Goal: Information Seeking & Learning: Find specific fact

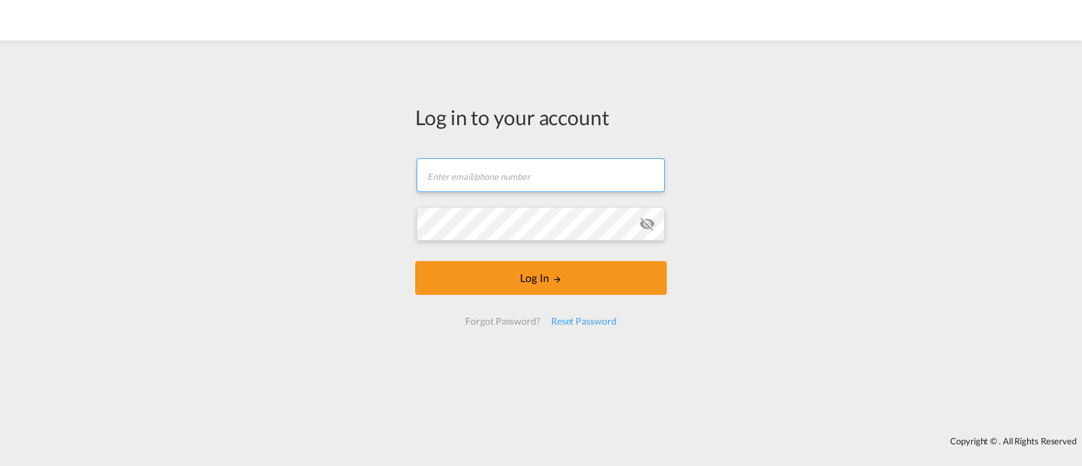
type input "ocean@gosynergie.com"
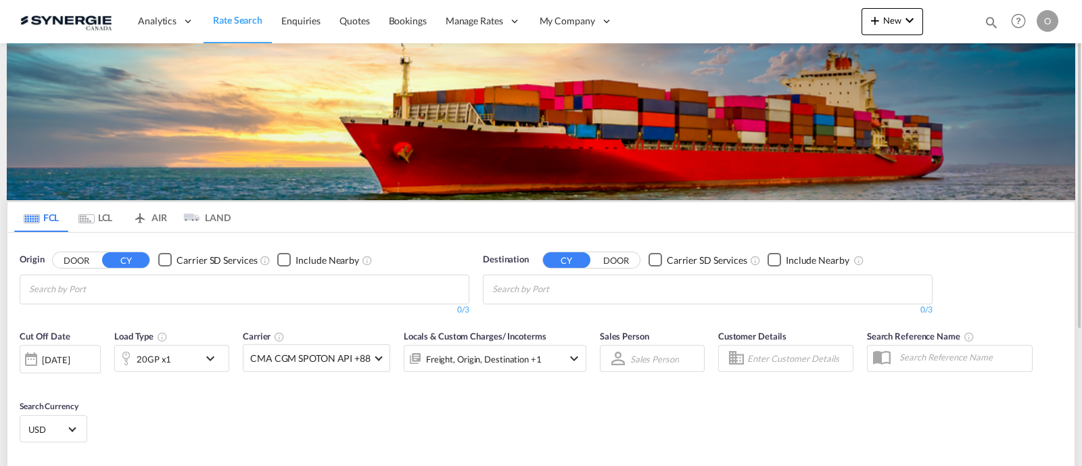
click at [982, 18] on div "Bookings Quotes Enquiries Help Resources Product Release O My Profile Logout" at bounding box center [1019, 21] width 86 height 42
click at [984, 18] on md-icon "icon-magnify" at bounding box center [991, 22] width 15 height 15
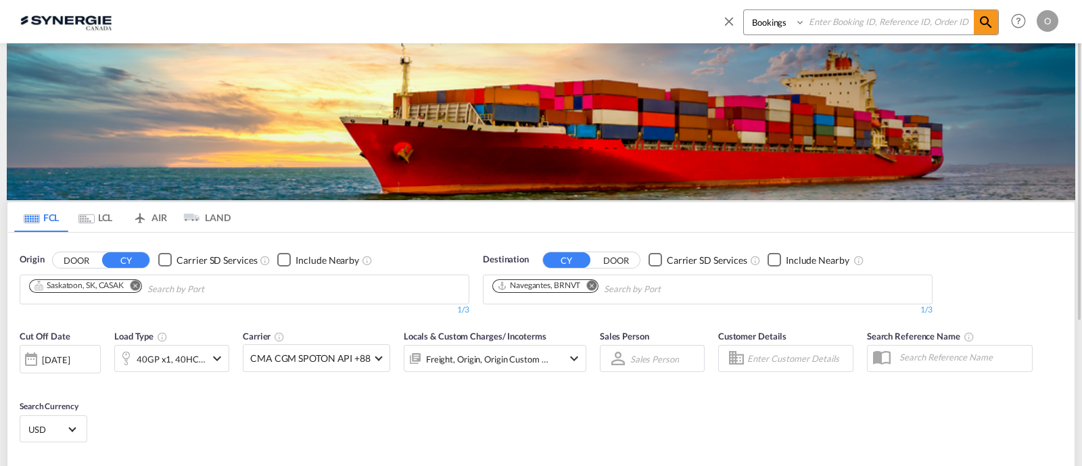
click at [781, 32] on select "Bookings Quotes Enquiries" at bounding box center [776, 22] width 64 height 24
select select "Quotes"
click at [744, 10] on select "Bookings Quotes Enquiries" at bounding box center [776, 22] width 64 height 24
click at [822, 30] on input at bounding box center [890, 22] width 168 height 24
paste input "SYC000013506"
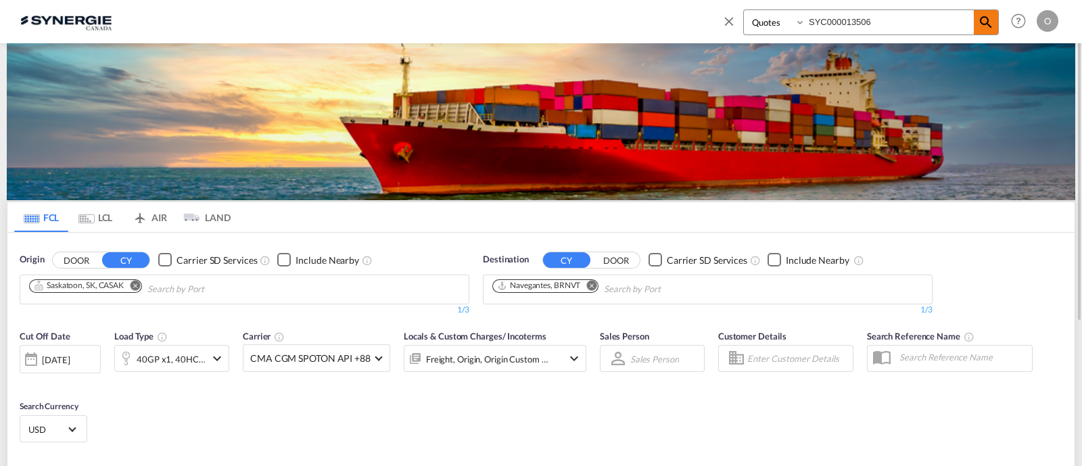
type input "SYC000013506"
click at [998, 24] on span at bounding box center [986, 22] width 24 height 24
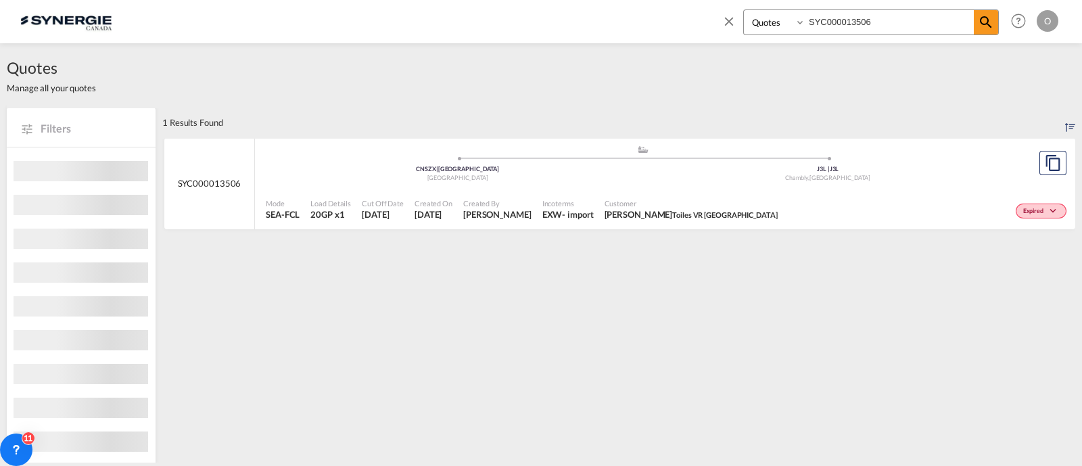
click at [783, 193] on div "Expired" at bounding box center [926, 210] width 287 height 34
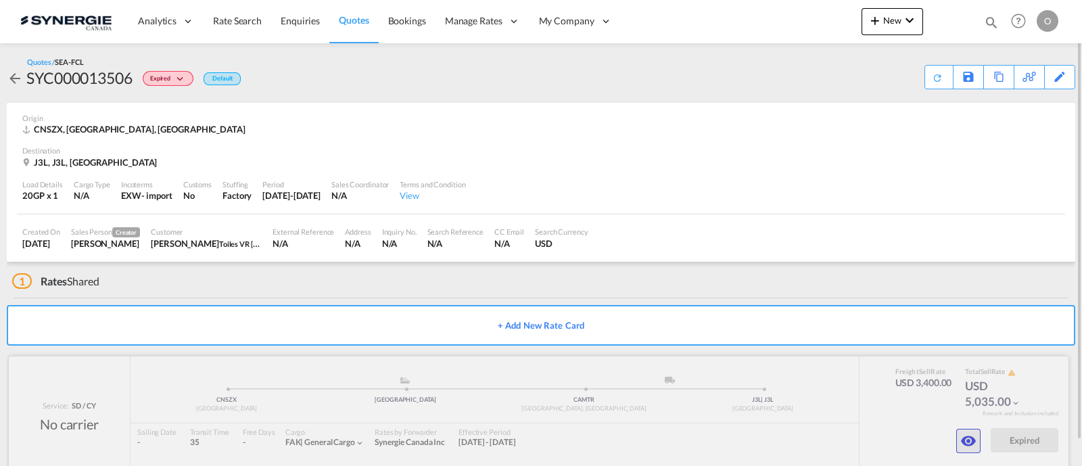
click at [971, 438] on md-icon "icon-eye" at bounding box center [969, 441] width 16 height 16
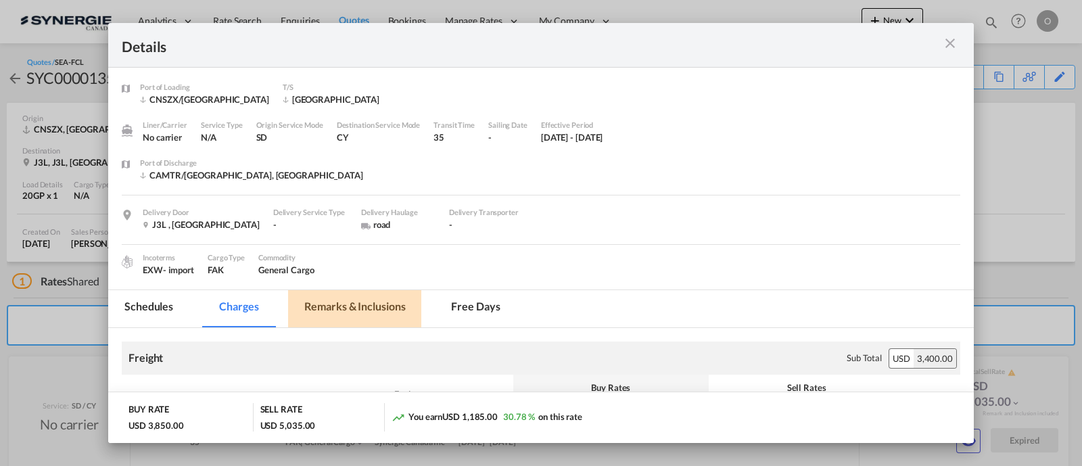
click at [390, 302] on md-tab-item "Remarks & Inclusions" at bounding box center [354, 308] width 133 height 37
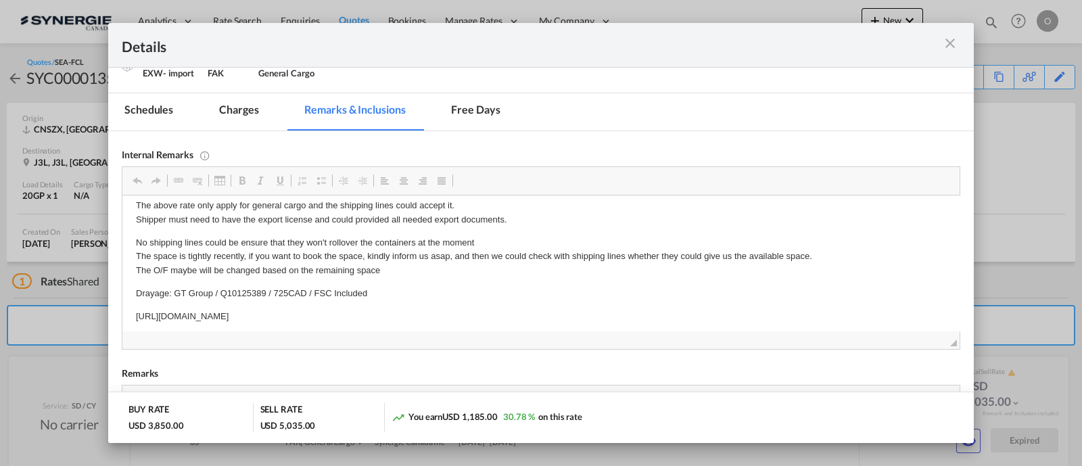
scroll to position [275, 0]
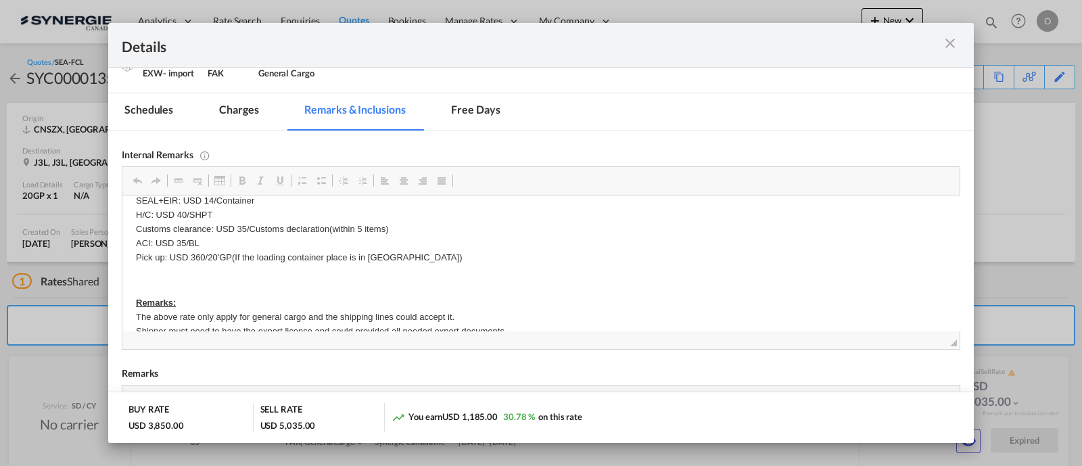
drag, startPoint x: 524, startPoint y: 311, endPoint x: 474, endPoint y: 311, distance: 49.4
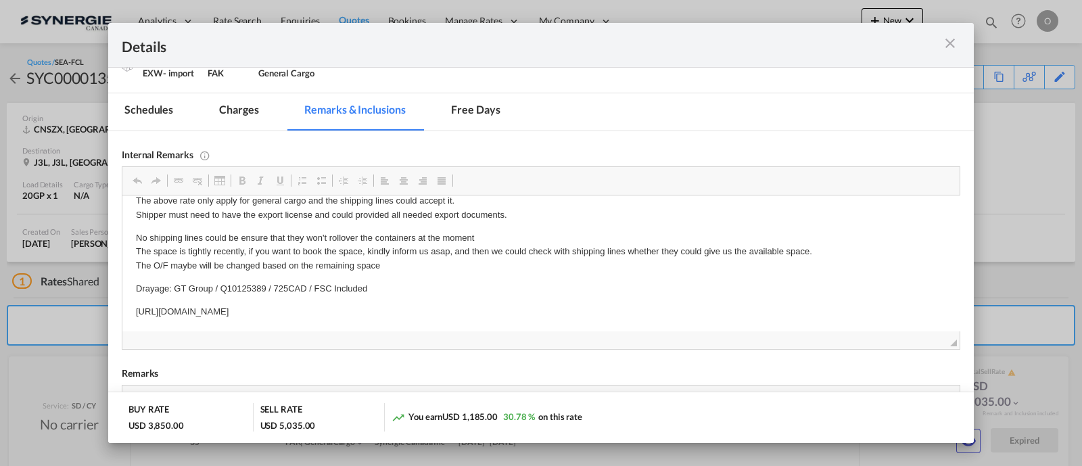
drag, startPoint x: 505, startPoint y: 304, endPoint x: 129, endPoint y: 303, distance: 375.5
click at [129, 303] on html "AOF / [URL][DOMAIN_NAME] net-net cost from [GEOGRAPHIC_DATA] to [GEOGRAPHIC_DAT…" at bounding box center [541, 126] width 838 height 413
copy p "[URL][DOMAIN_NAME]"
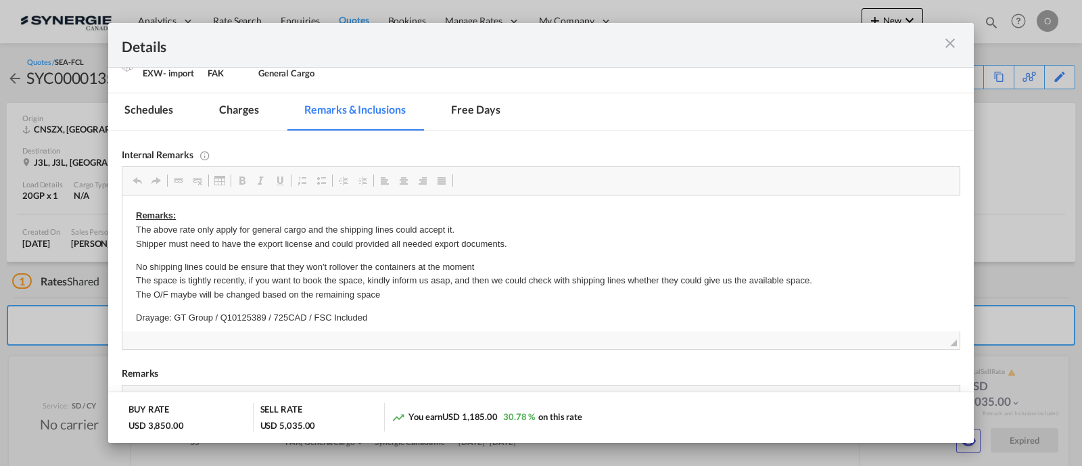
scroll to position [159, 0]
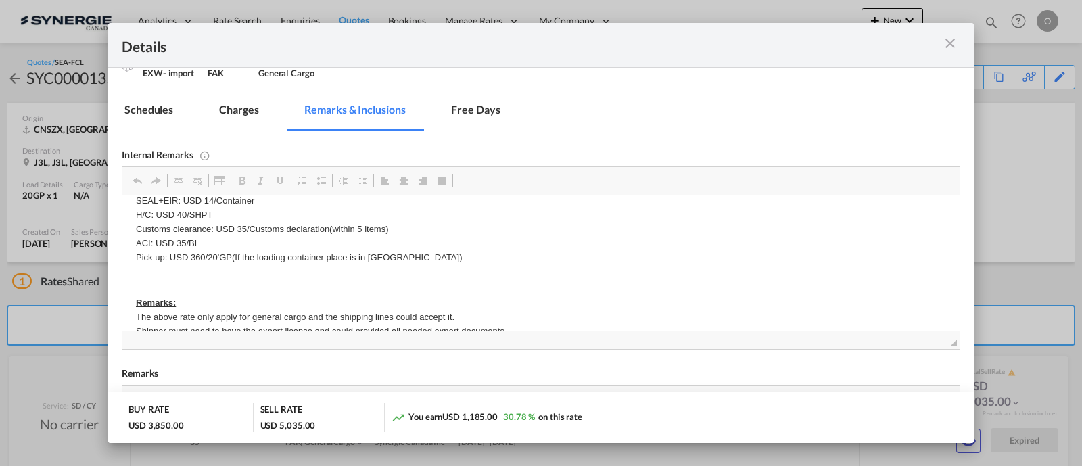
click at [951, 45] on md-icon "icon-close m-3 fg-AAA8AD cursor" at bounding box center [950, 43] width 16 height 16
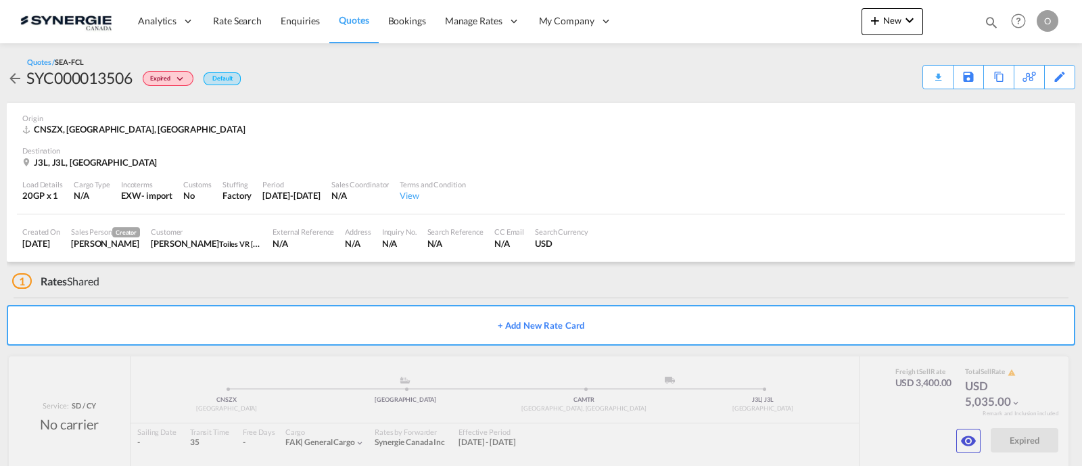
scroll to position [101, 0]
click at [926, 78] on div "Download Quote" at bounding box center [911, 77] width 69 height 22
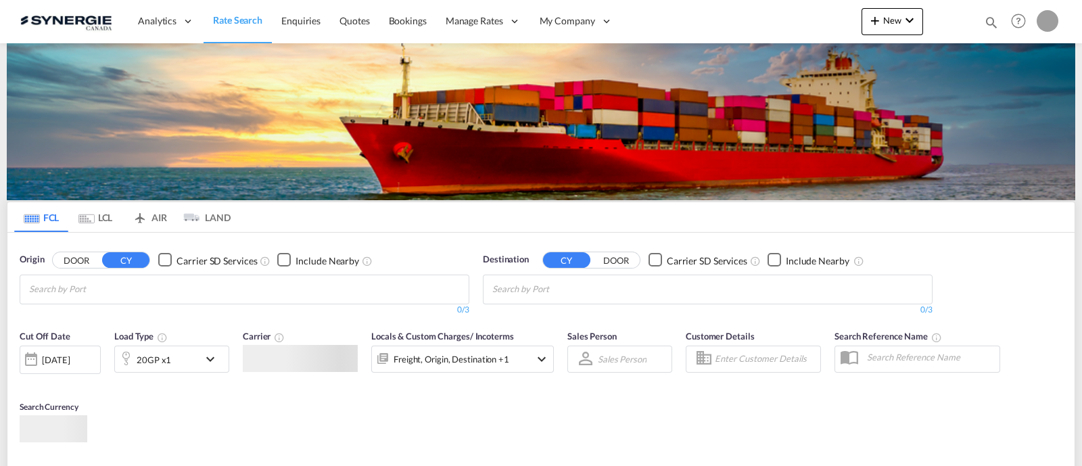
type input "ocean@gosynergie.com"
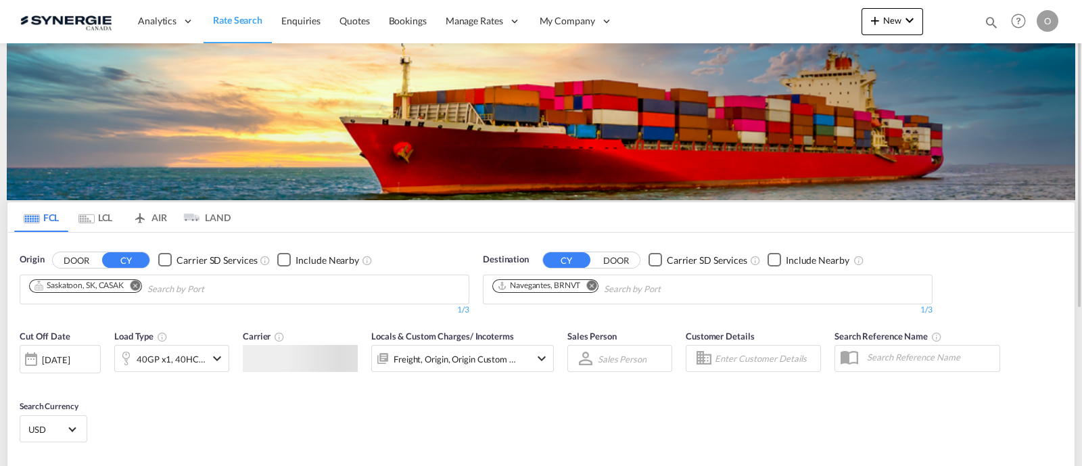
click at [984, 25] on div "Bookings Quotes Enquiries Help Resources Product Release O My Profile Logout" at bounding box center [1019, 21] width 86 height 42
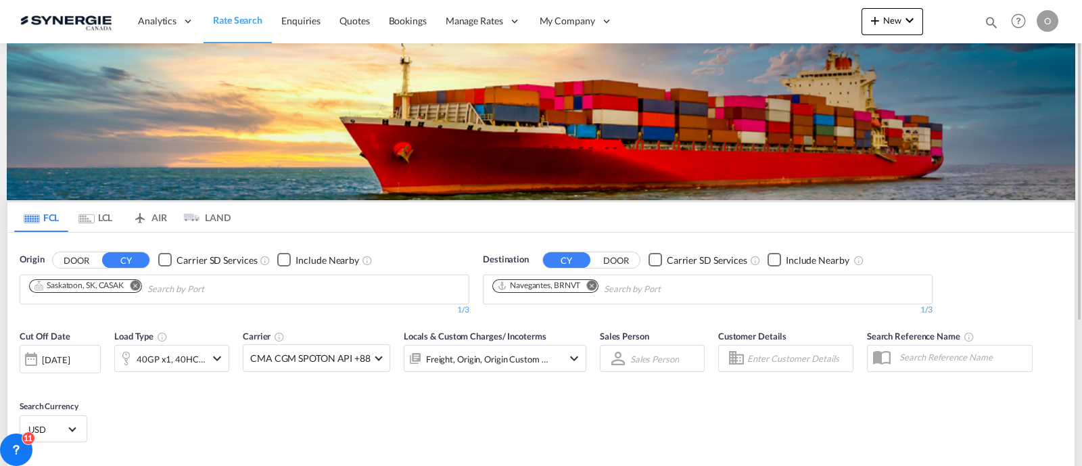
click at [988, 18] on md-icon "icon-magnify" at bounding box center [991, 22] width 15 height 15
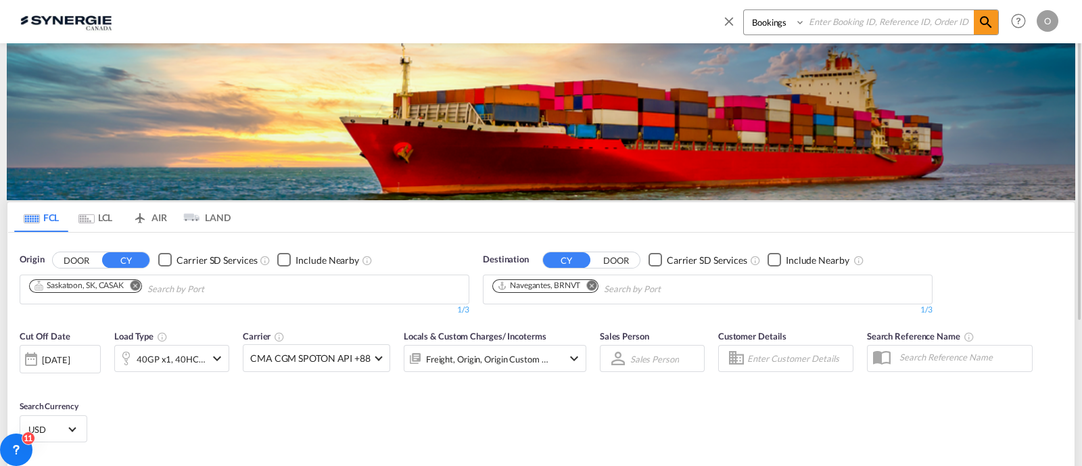
click at [781, 31] on select "Bookings Quotes Enquiries" at bounding box center [776, 22] width 64 height 24
select select "Quotes"
click at [744, 10] on select "Bookings Quotes Enquiries" at bounding box center [776, 22] width 64 height 24
click at [856, 22] on input at bounding box center [890, 22] width 168 height 24
paste input "SYC000012336"
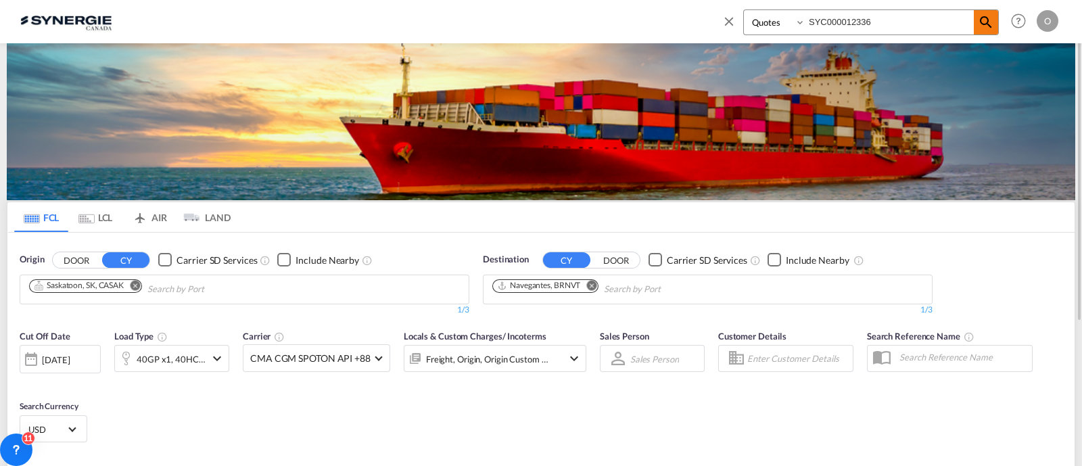
type input "SYC000012336"
click at [991, 18] on md-icon "icon-magnify" at bounding box center [986, 22] width 16 height 16
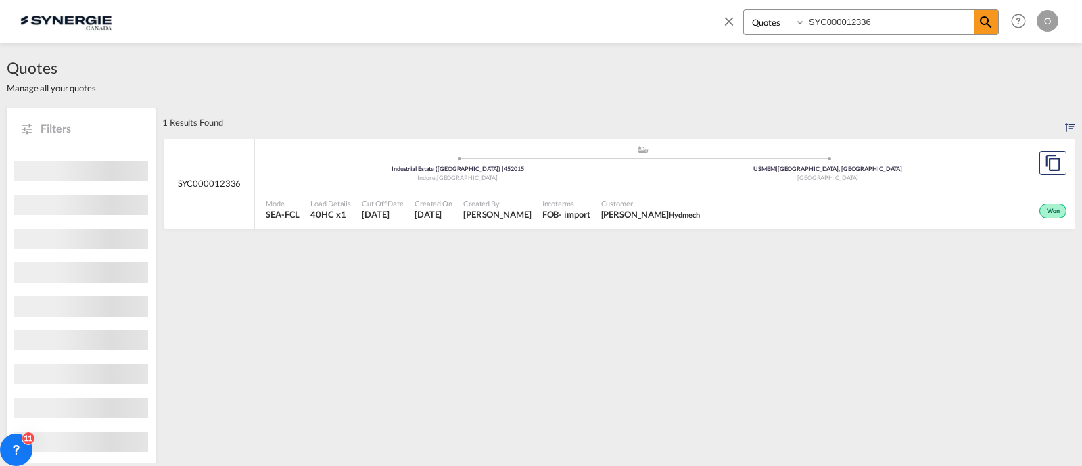
click at [662, 206] on span "Customer" at bounding box center [650, 203] width 99 height 10
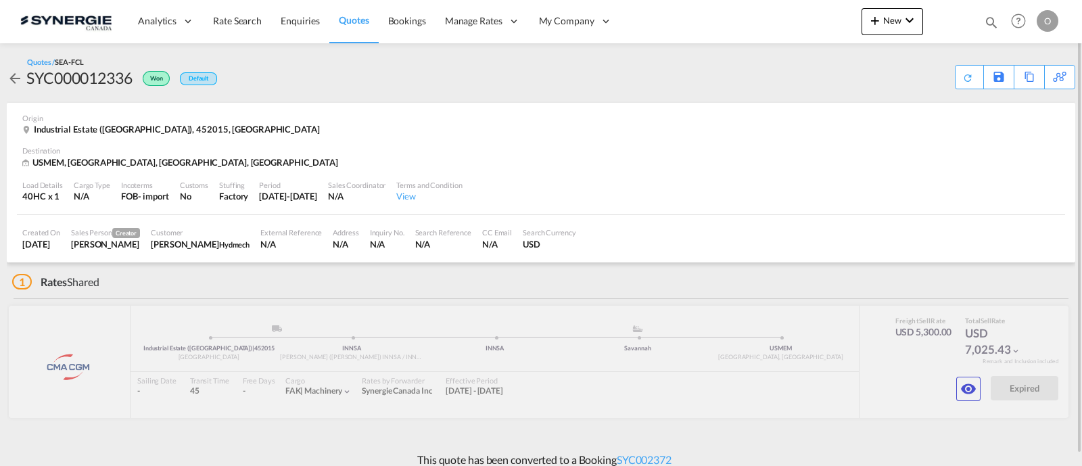
scroll to position [11, 0]
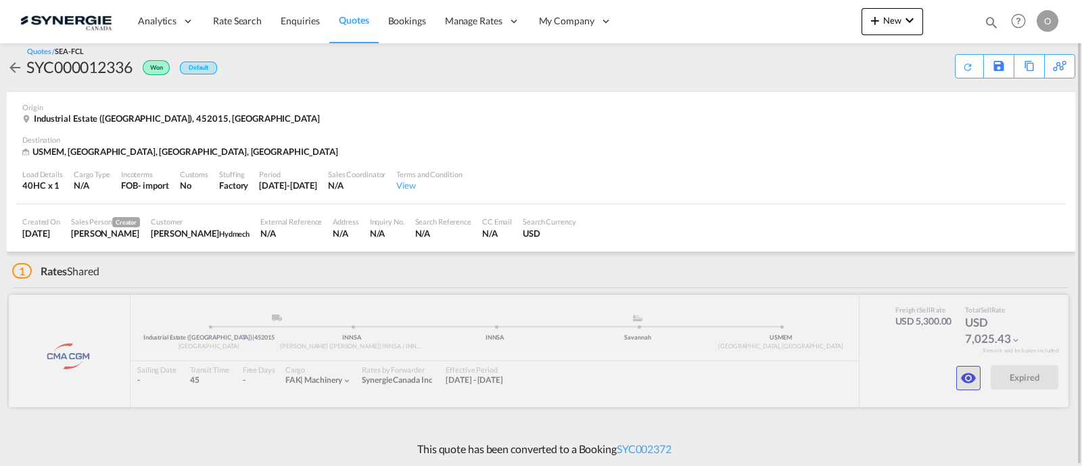
click at [974, 380] on md-icon "icon-eye" at bounding box center [969, 378] width 16 height 16
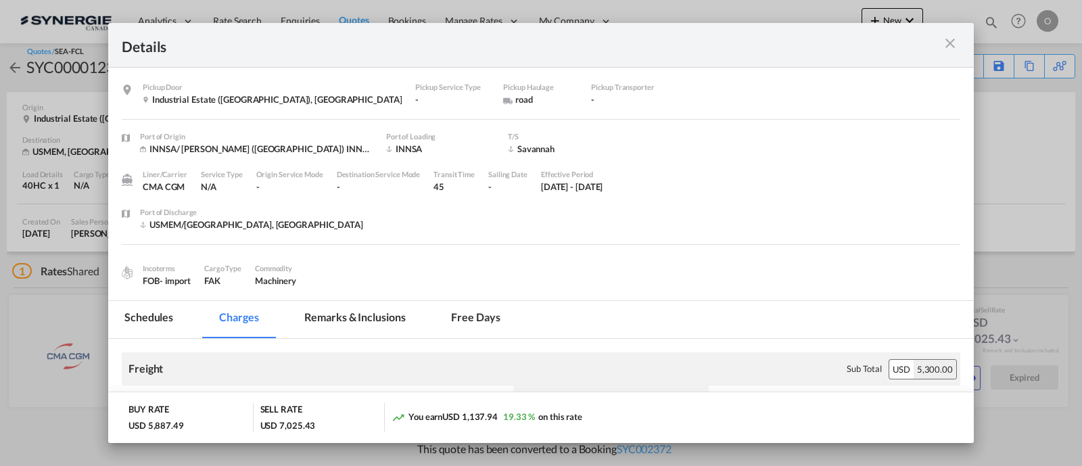
click at [340, 309] on md-tab-item "Remarks & Inclusions" at bounding box center [354, 319] width 133 height 37
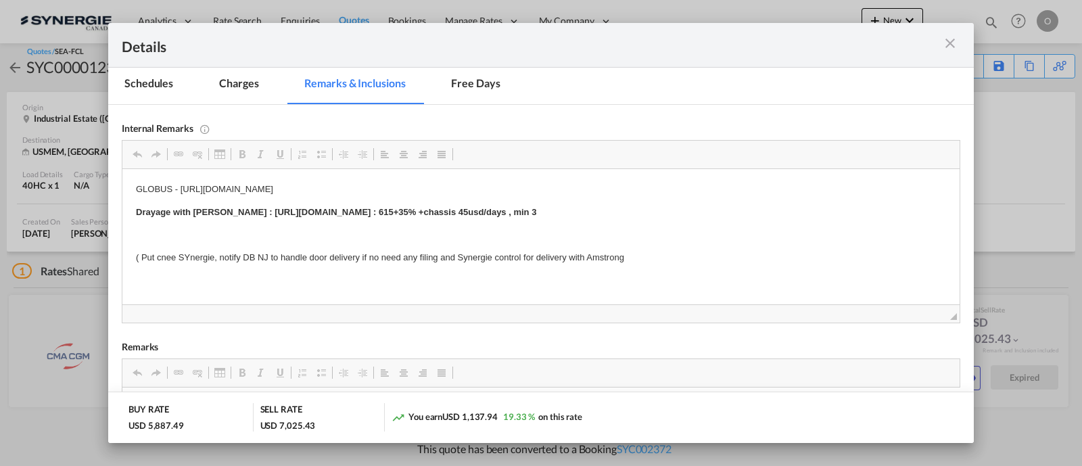
scroll to position [264, 0]
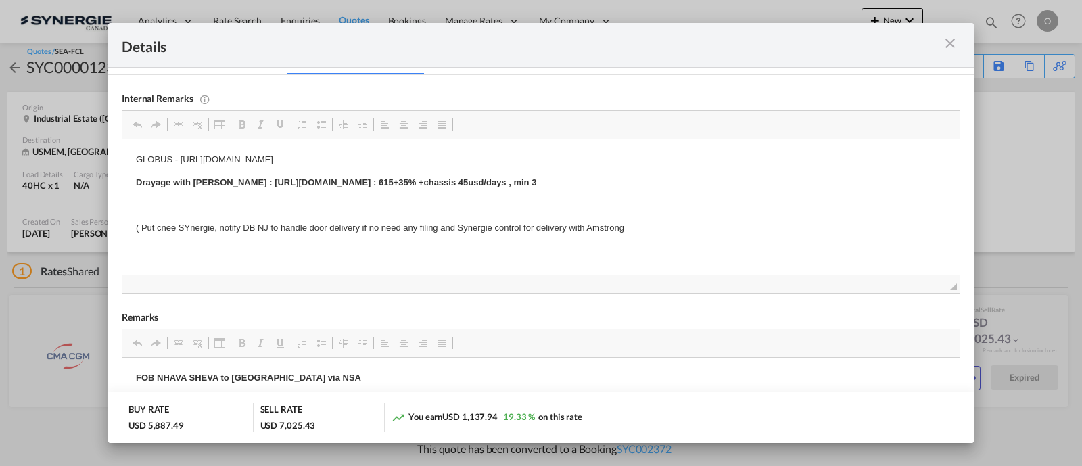
drag, startPoint x: 246, startPoint y: 183, endPoint x: 311, endPoint y: 182, distance: 64.3
drag, startPoint x: 244, startPoint y: 183, endPoint x: 716, endPoint y: 192, distance: 471.6
click at [716, 192] on body "GLOBUS - https://app.frontapp.com/open/cnv_pojlvwv?key=i9Ovm_X43MbDiYJOFHataHva…" at bounding box center [541, 194] width 810 height 83
copy strong "Drayage with Armstrong :"
click at [948, 48] on md-icon "icon-close m-3 fg-AAA8AD cursor" at bounding box center [950, 43] width 16 height 16
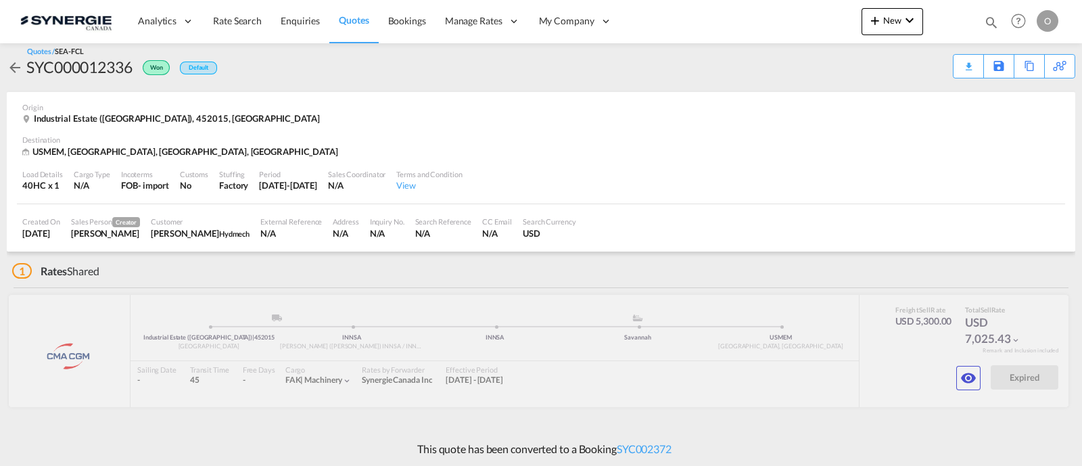
scroll to position [112, 0]
click at [957, 65] on div "Download Quote" at bounding box center [942, 66] width 69 height 22
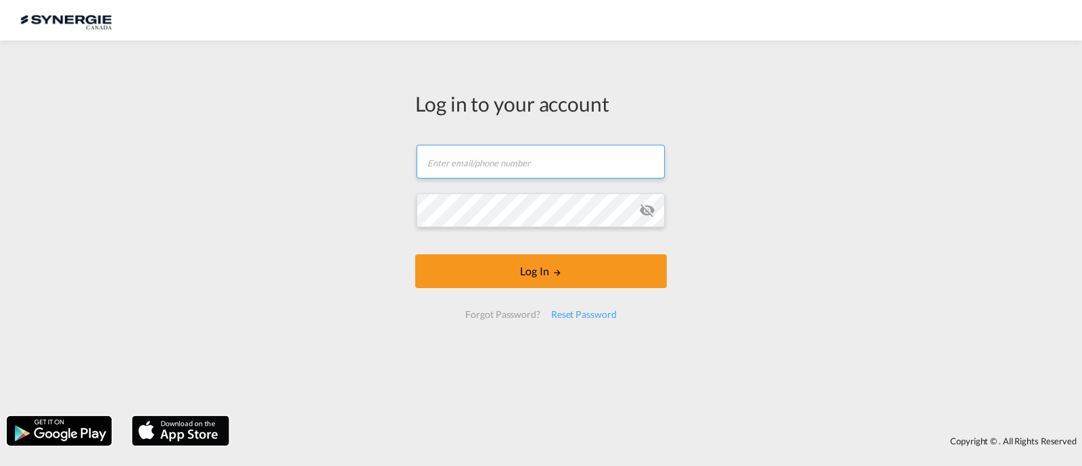
type input "ocean@gosynergie.com"
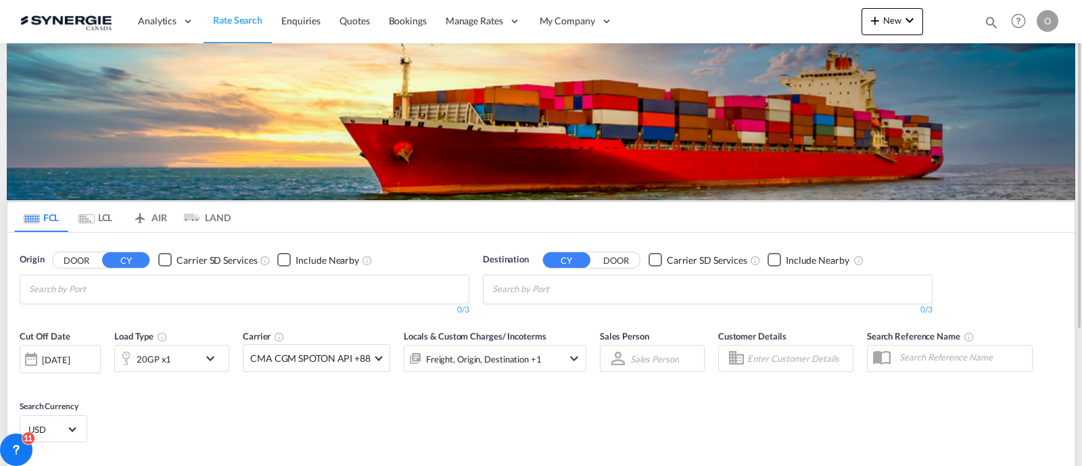
click at [984, 21] on div "Bookings Quotes Enquiries Help Resources Product Release O My Profile Logout" at bounding box center [1019, 21] width 86 height 42
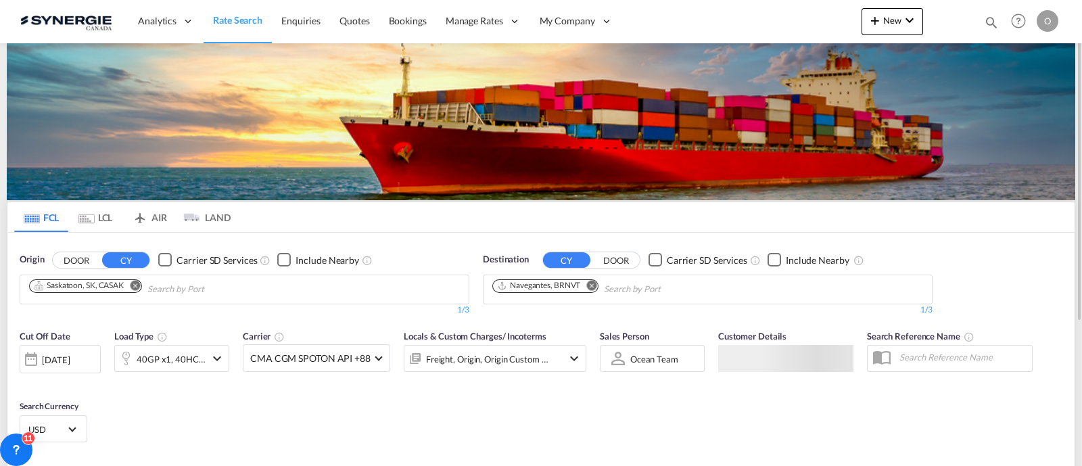
click at [990, 19] on md-icon "icon-magnify" at bounding box center [991, 22] width 15 height 15
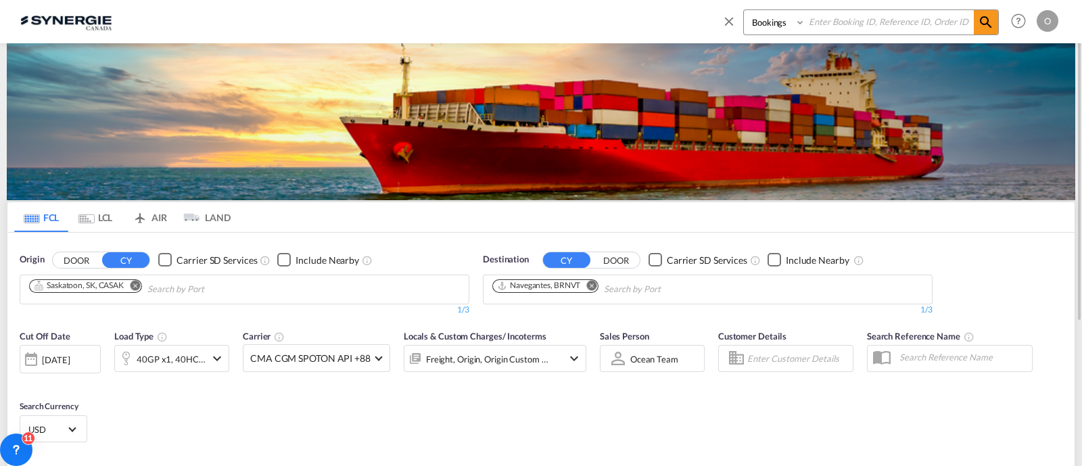
click at [764, 29] on select "Bookings Quotes Enquiries" at bounding box center [776, 22] width 64 height 24
select select "Quotes"
click at [744, 10] on select "Bookings Quotes Enquiries" at bounding box center [776, 22] width 64 height 24
click at [822, 20] on input at bounding box center [890, 22] width 168 height 24
paste input "SYC000013069"
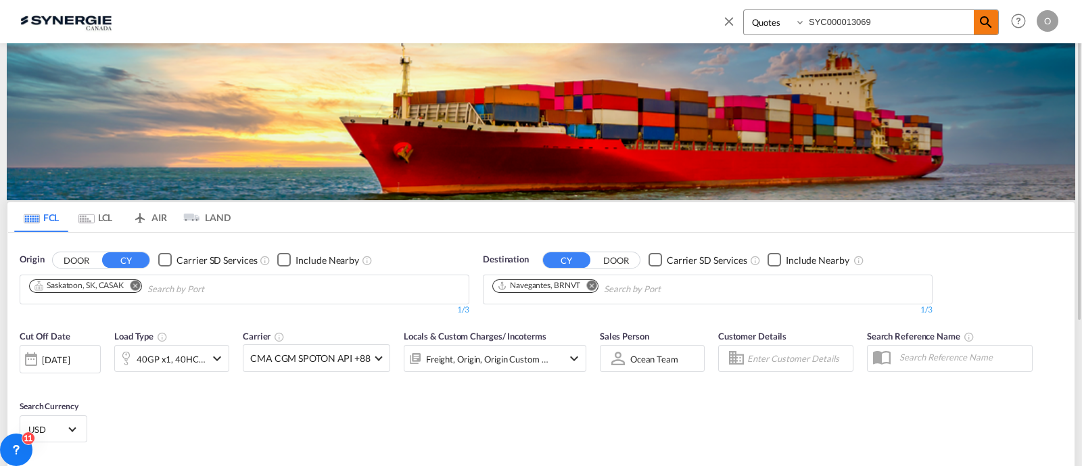
type input "SYC000013069"
click at [992, 22] on md-icon "icon-magnify" at bounding box center [986, 22] width 16 height 16
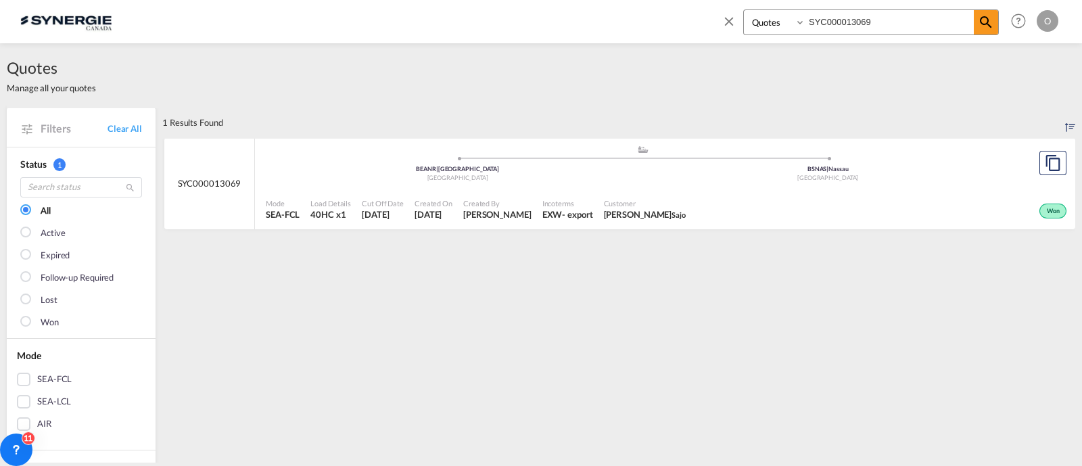
click at [656, 208] on span "Dino Filippone Sajo" at bounding box center [645, 214] width 82 height 12
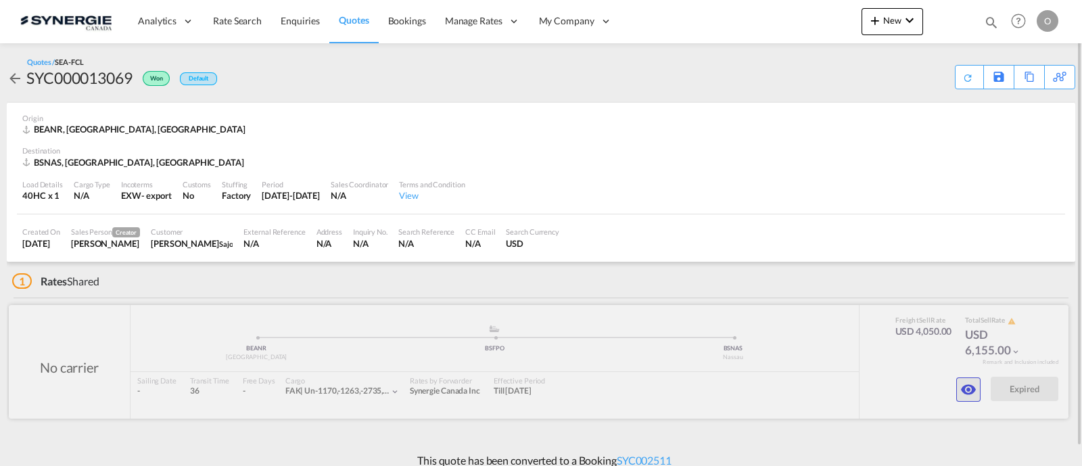
click at [967, 388] on md-icon "icon-eye" at bounding box center [969, 390] width 16 height 16
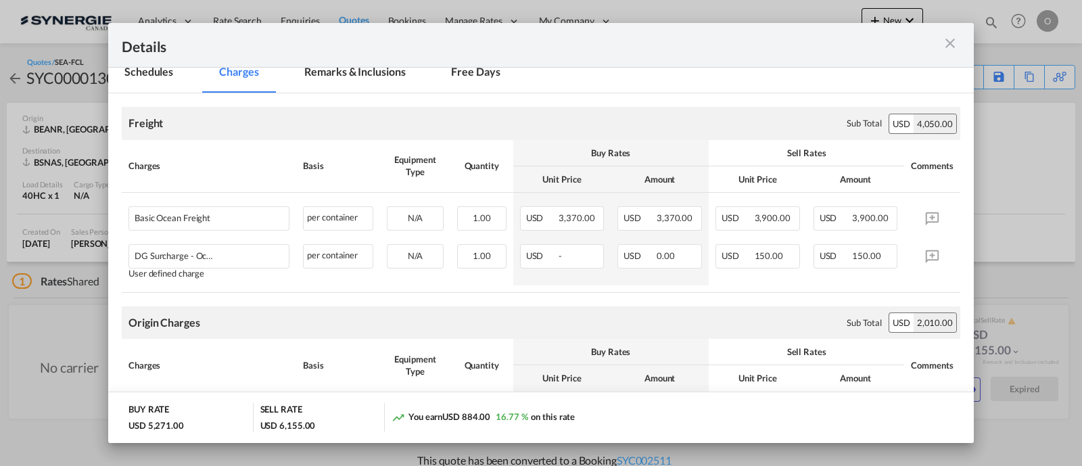
scroll to position [197, 0]
click at [360, 76] on md-tab-item "Remarks & Inclusions" at bounding box center [354, 73] width 133 height 37
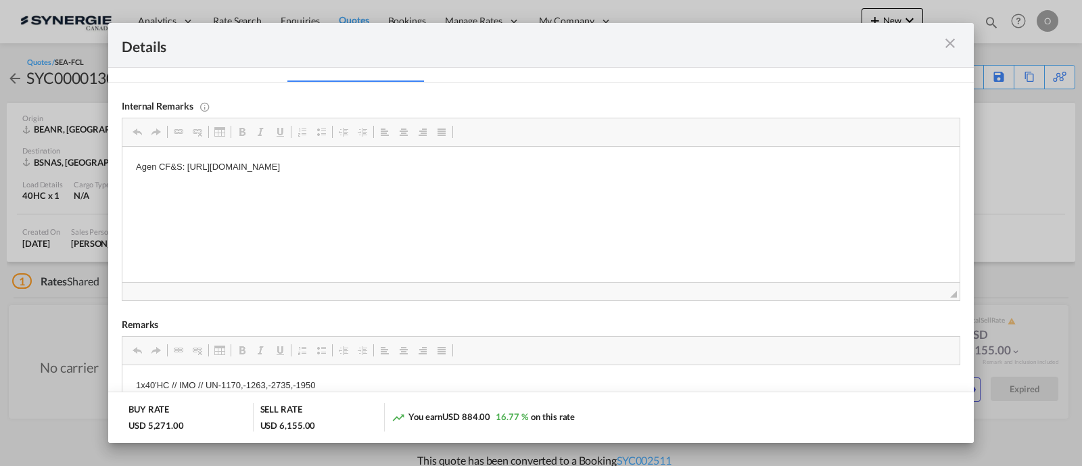
scroll to position [208, 0]
drag, startPoint x: 187, startPoint y: 162, endPoint x: 466, endPoint y: 164, distance: 279.4
drag, startPoint x: 543, startPoint y: 163, endPoint x: 187, endPoint y: 161, distance: 355.2
click at [187, 161] on p "Agen CF&S: [URL][DOMAIN_NAME]" at bounding box center [541, 166] width 810 height 14
copy p "[URL][DOMAIN_NAME]"
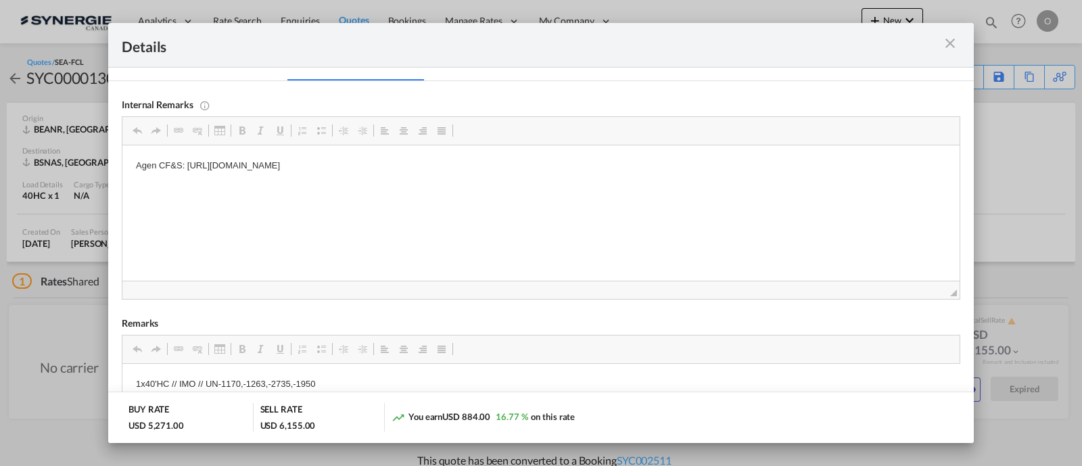
drag, startPoint x: 951, startPoint y: 45, endPoint x: 888, endPoint y: 77, distance: 70.5
click at [951, 45] on md-icon "icon-close m-3 fg-AAA8AD cursor" at bounding box center [950, 43] width 16 height 16
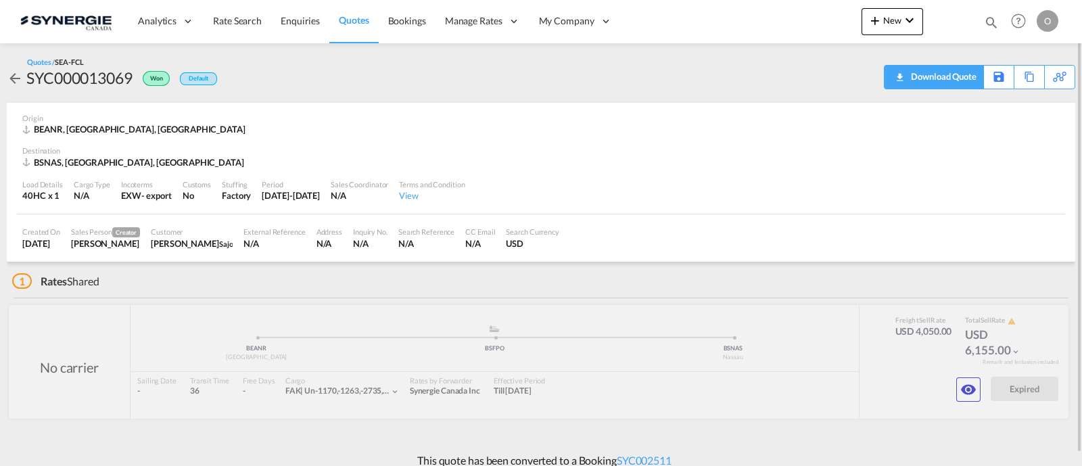
click at [964, 76] on div "Download Quote" at bounding box center [942, 77] width 69 height 22
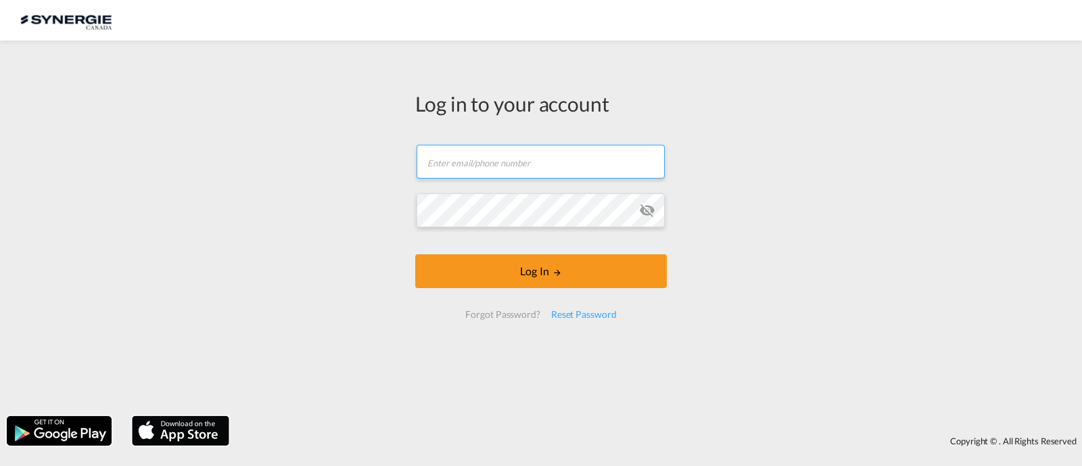
type input "[EMAIL_ADDRESS][DOMAIN_NAME]"
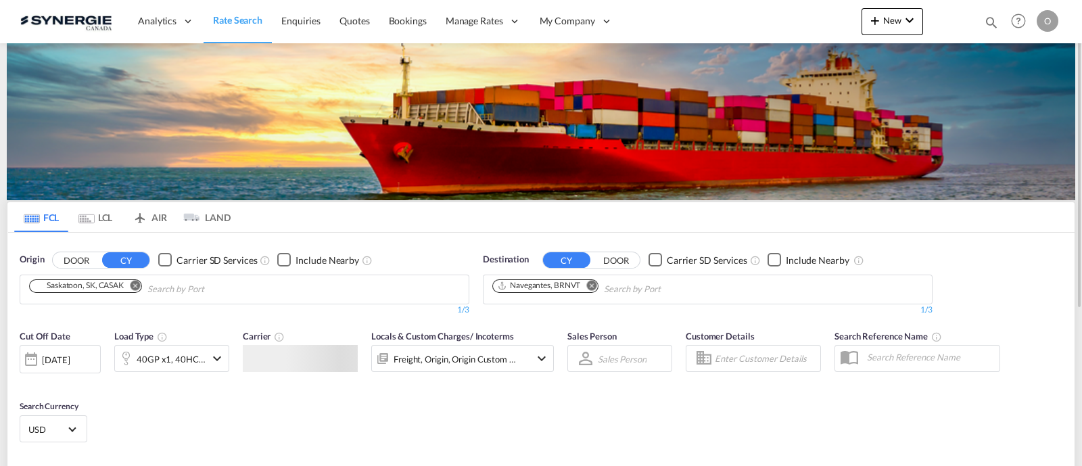
click at [984, 22] on md-icon "icon-magnify" at bounding box center [991, 22] width 15 height 15
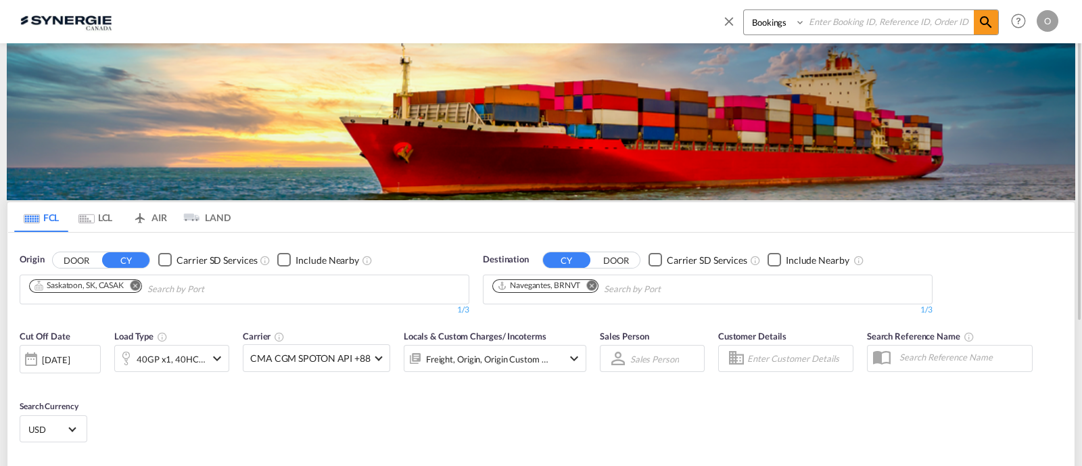
click at [785, 30] on select "Bookings Quotes Enquiries" at bounding box center [776, 22] width 64 height 24
select select "Quotes"
click at [744, 10] on select "Bookings Quotes Enquiries" at bounding box center [776, 22] width 64 height 24
click at [842, 20] on input at bounding box center [890, 22] width 168 height 24
paste input "SYC000012786"
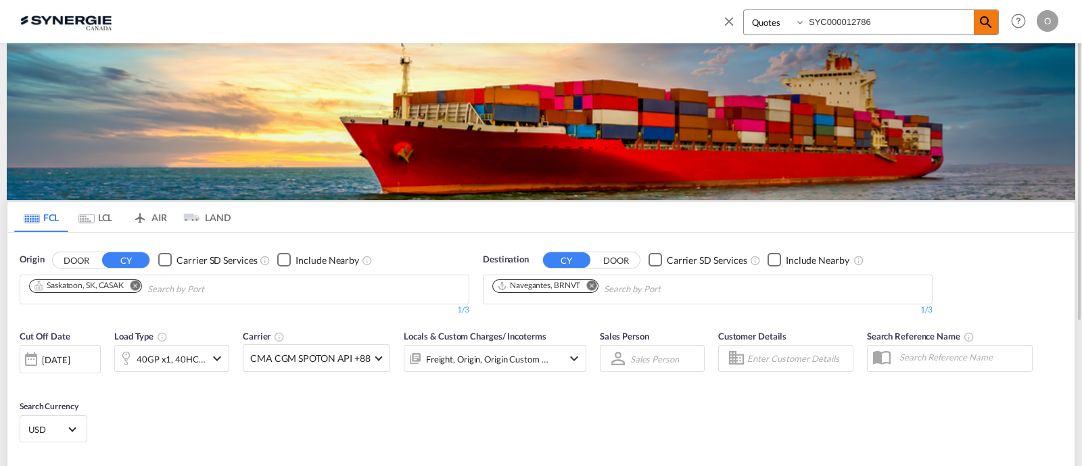
type input "SYC000012786"
click at [986, 18] on md-icon "icon-magnify" at bounding box center [986, 22] width 16 height 16
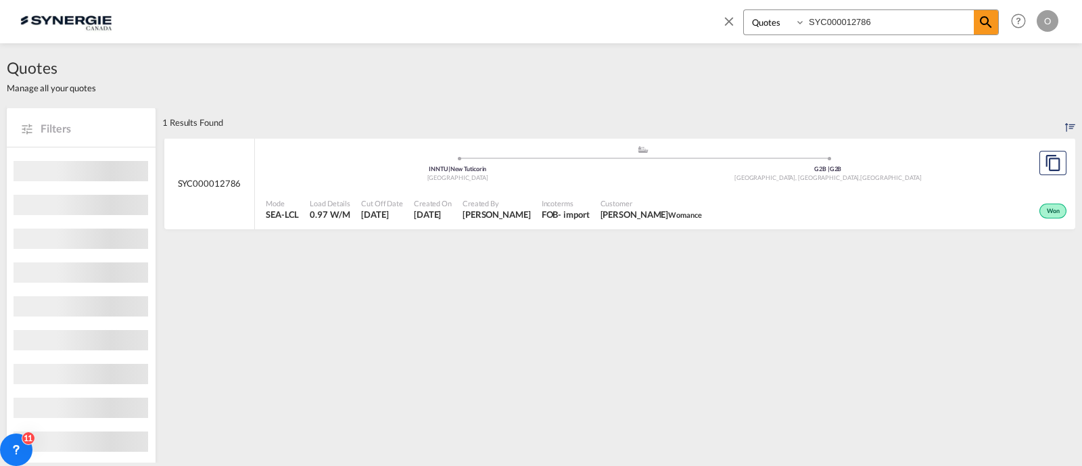
click at [556, 203] on span "Incoterms" at bounding box center [566, 203] width 48 height 10
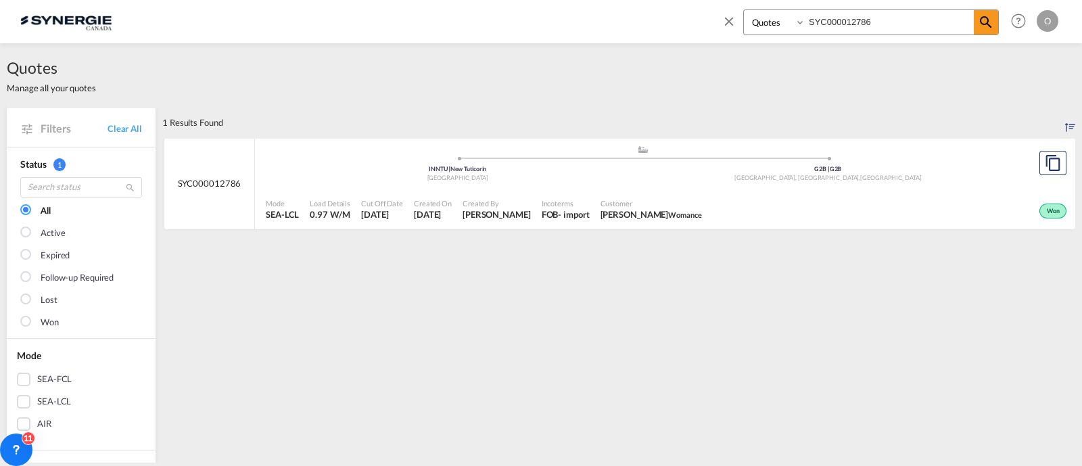
click at [920, 202] on div "Won" at bounding box center [889, 210] width 363 height 34
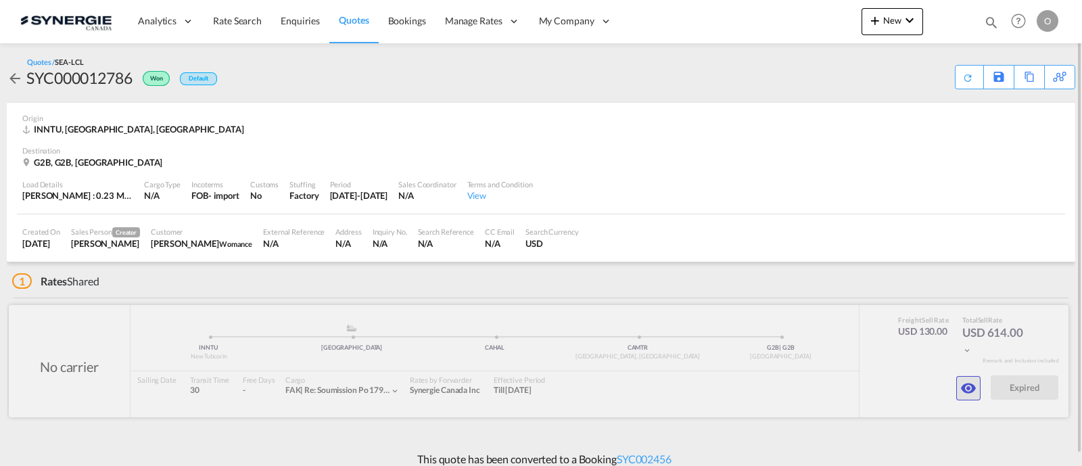
click at [965, 381] on md-icon "icon-eye" at bounding box center [969, 388] width 16 height 16
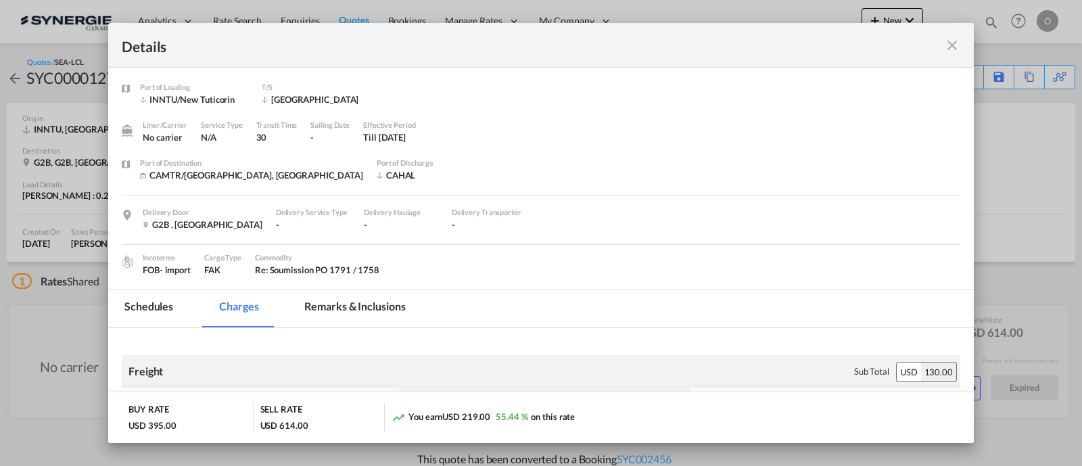
click at [395, 309] on md-tab-item "Remarks & Inclusions" at bounding box center [354, 308] width 133 height 37
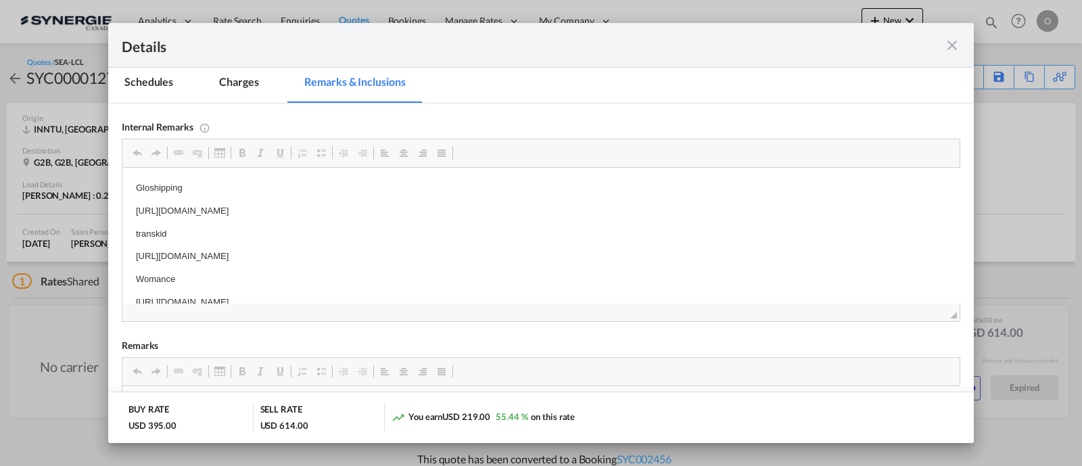
scroll to position [7, 0]
drag, startPoint x: 513, startPoint y: 256, endPoint x: 446, endPoint y: 257, distance: 67.0
drag, startPoint x: 504, startPoint y: 250, endPoint x: 133, endPoint y: 251, distance: 371.4
click at [133, 251] on html "Gloshipping [URL][DOMAIN_NAME] transkid [URL][DOMAIN_NAME] Womance [URL][DOMAIN…" at bounding box center [541, 239] width 838 height 156
copy p "[URL][DOMAIN_NAME]"
